Goal: Find specific page/section: Find specific page/section

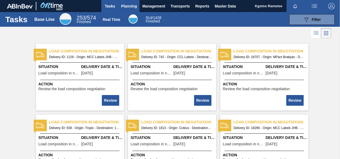
drag, startPoint x: 0, startPoint y: 0, endPoint x: 130, endPoint y: 7, distance: 129.7
click at [130, 7] on span "Planning" at bounding box center [129, 6] width 16 height 6
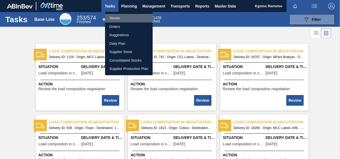
click at [123, 17] on li "Stocks" at bounding box center [129, 18] width 48 height 9
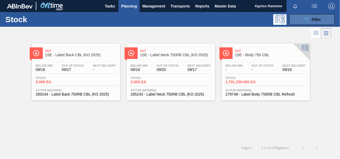
click at [299, 16] on button "089F7B8B-B2A5-4AFE-B5C0-19BA573D28AC Filter" at bounding box center [312, 19] width 45 height 11
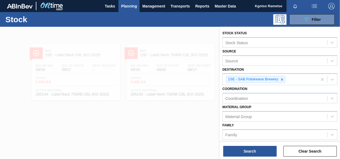
click at [279, 90] on div "Coordination Coordination" at bounding box center [280, 94] width 115 height 18
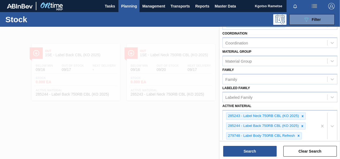
scroll to position [107, 0]
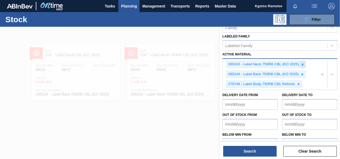
click at [303, 65] on icon at bounding box center [303, 65] width 4 height 4
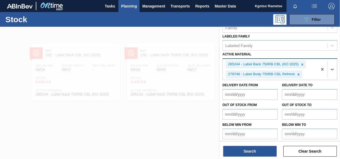
click at [303, 65] on icon at bounding box center [303, 65] width 4 height 4
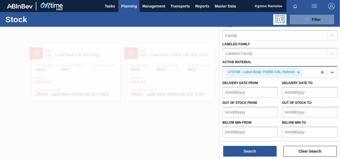
scroll to position [98, 0]
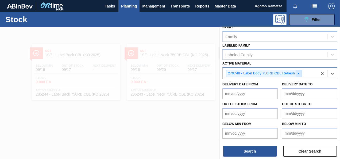
click at [299, 72] on icon at bounding box center [299, 74] width 4 height 4
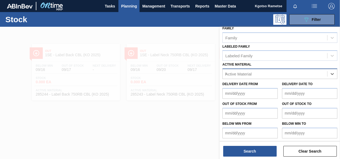
scroll to position [107, 0]
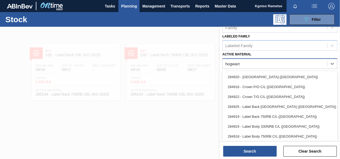
type Material "hogwarts"
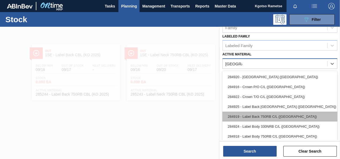
click at [288, 112] on div "284919 - Label Back 750RB C/L (Hogwarts)" at bounding box center [280, 117] width 115 height 10
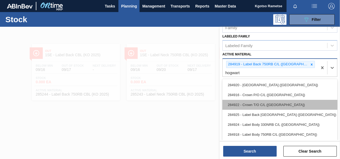
type Material "hogwart"
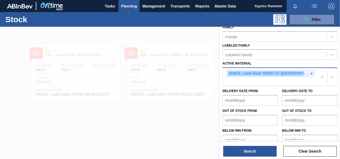
drag, startPoint x: 303, startPoint y: 60, endPoint x: 308, endPoint y: 74, distance: 14.9
click at [308, 74] on div "Active Material 284919 - Label Back 750RB C/L (Hogwarts)" at bounding box center [280, 73] width 115 height 26
click at [308, 74] on div "284919 - Label Back 750RB C/L (Hogwarts)" at bounding box center [270, 77] width 95 height 18
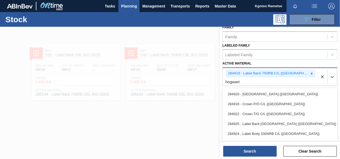
type Material "hogwarts"
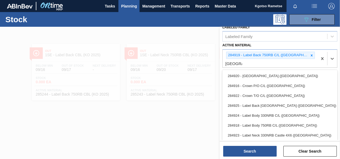
scroll to position [121, 0]
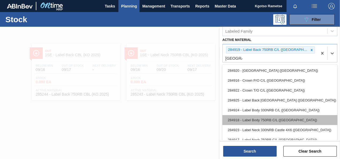
click at [286, 122] on div "284918 - Label Body 750RB C/L (Hogwarts)" at bounding box center [280, 120] width 115 height 10
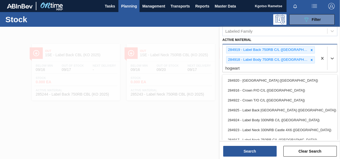
type Material "hogwarts"
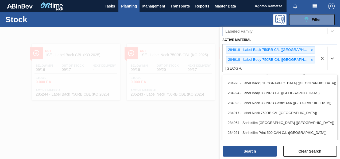
scroll to position [31, 0]
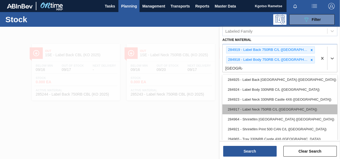
click at [281, 111] on div "284917 - Label Neck 750RB C/L (Hogwarts)" at bounding box center [280, 109] width 115 height 10
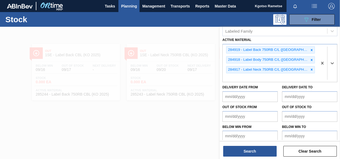
scroll to position [117, 0]
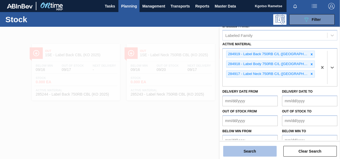
click at [248, 151] on button "Search" at bounding box center [250, 151] width 54 height 11
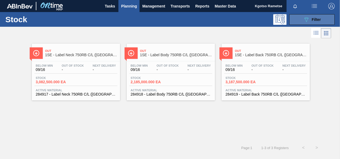
click at [325, 18] on button "089F7B8B-B2A5-4AFE-B5C0-19BA573D28AC Filter" at bounding box center [312, 19] width 45 height 11
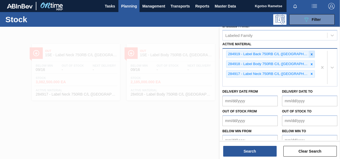
click at [310, 55] on icon at bounding box center [312, 54] width 4 height 4
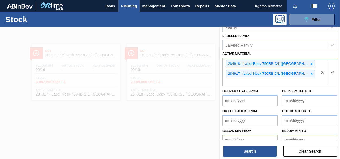
click at [301, 55] on div "Active Material option 284919 - Label Back 750RB C/L (Hogwarts), deselected. Se…" at bounding box center [280, 68] width 115 height 36
click at [310, 62] on icon at bounding box center [312, 64] width 4 height 4
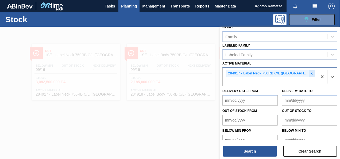
click at [309, 70] on div at bounding box center [312, 73] width 6 height 7
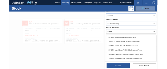
scroll to position [97, 0]
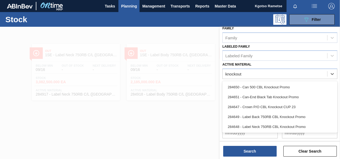
type Material "knockout"
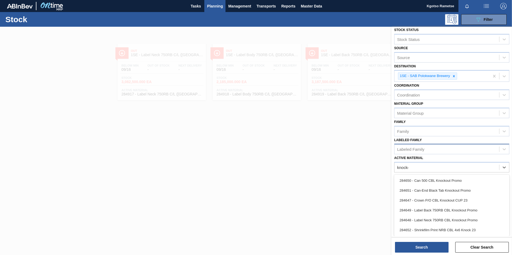
scroll to position [2, 0]
type Material "k"
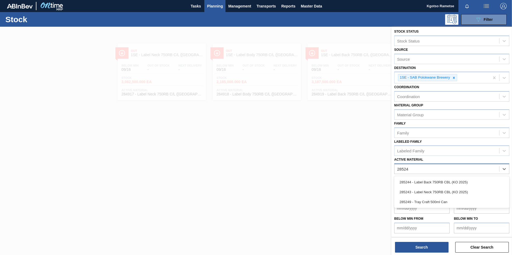
type Material "285244"
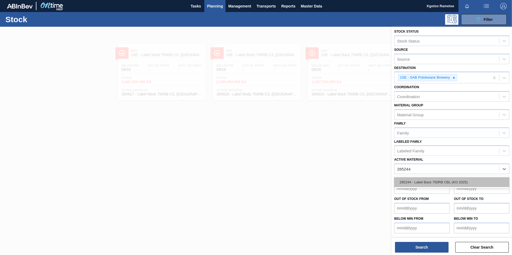
click at [340, 159] on div "285244 - Label Back 750RB CBL (KO 2025)" at bounding box center [451, 182] width 115 height 10
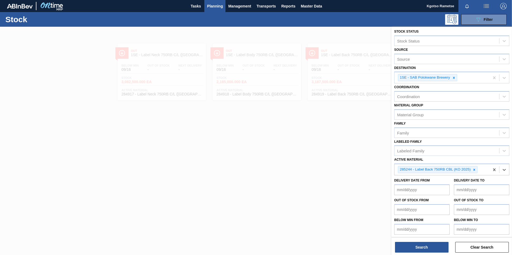
scroll to position [3, 0]
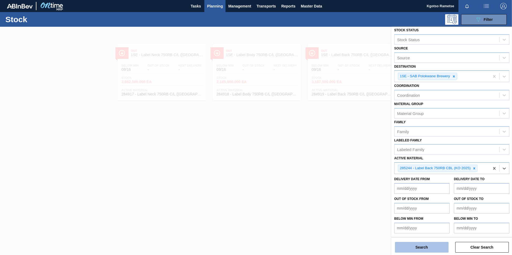
click at [340, 159] on button "Search" at bounding box center [422, 247] width 54 height 11
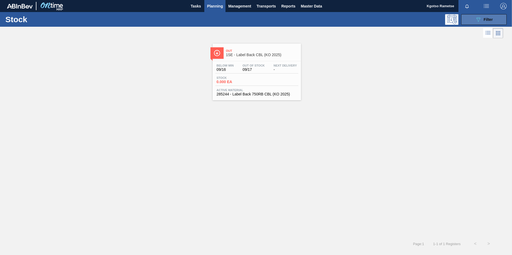
click at [340, 18] on button "089F7B8B-B2A5-4AFE-B5C0-19BA573D28AC Filter" at bounding box center [483, 19] width 45 height 11
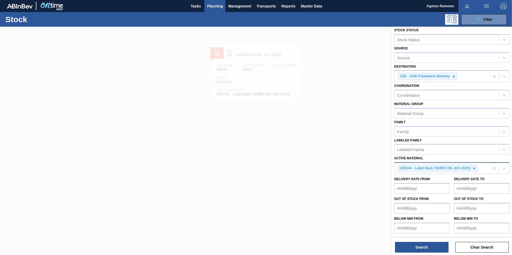
click at [340, 159] on div "285244 - Label Back 750RB CBL (KO 2025)" at bounding box center [441, 168] width 95 height 11
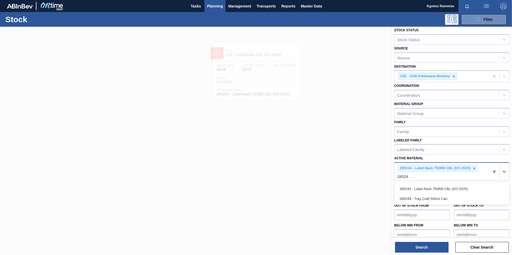
type Material "285243"
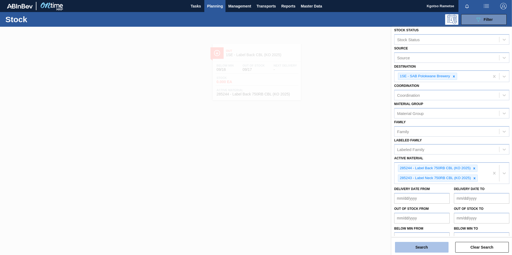
click at [340, 159] on button "Search" at bounding box center [422, 247] width 54 height 11
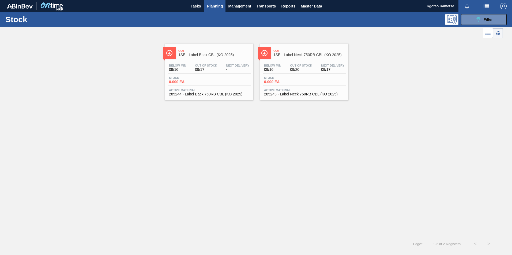
click at [208, 55] on span "1SE - Label Back CBL (KO 2025)" at bounding box center [214, 55] width 72 height 4
